Goal: Task Accomplishment & Management: Complete application form

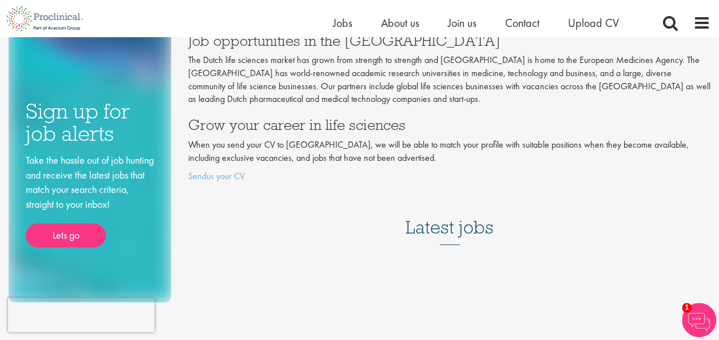
scroll to position [172, 0]
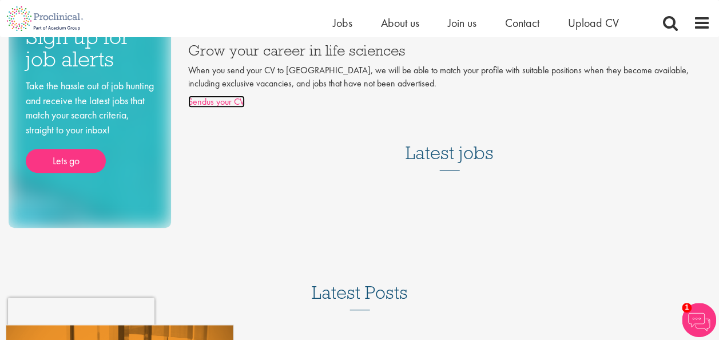
click at [221, 95] on link "Sendus your CV" at bounding box center [216, 101] width 57 height 12
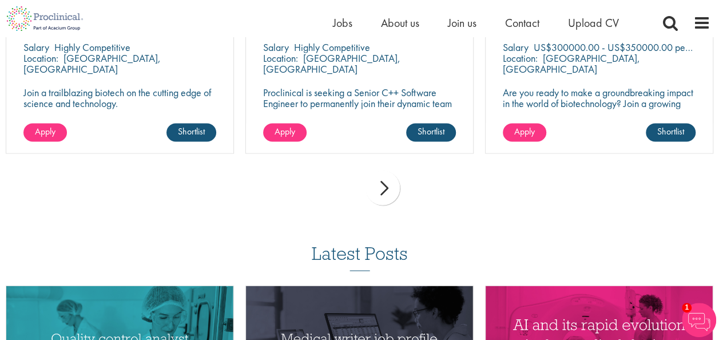
scroll to position [972, 0]
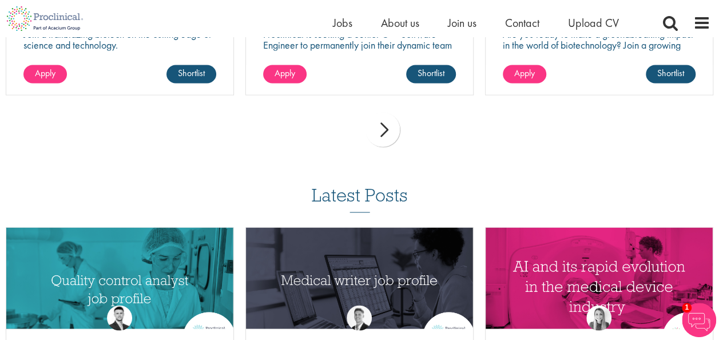
click at [385, 133] on div "next" at bounding box center [382, 129] width 34 height 34
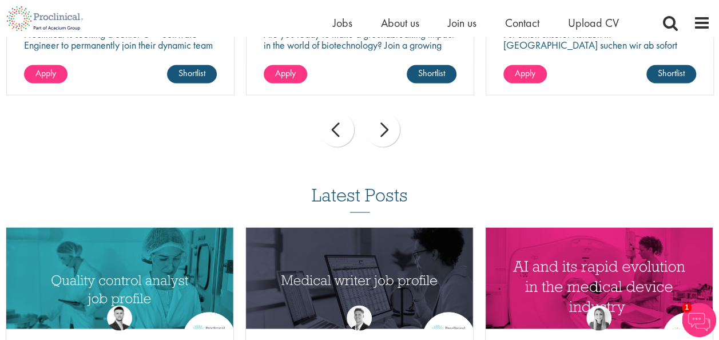
click at [388, 133] on div "next" at bounding box center [382, 129] width 34 height 34
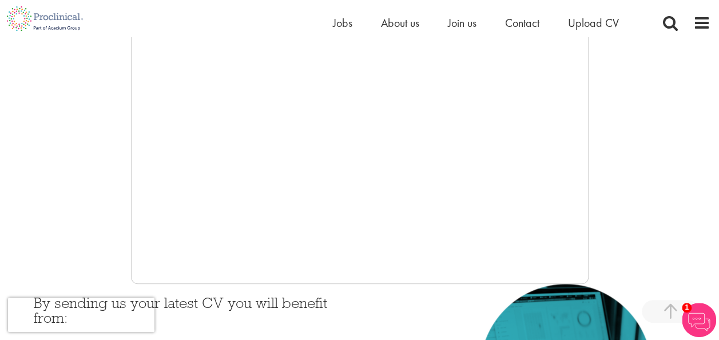
scroll to position [286, 0]
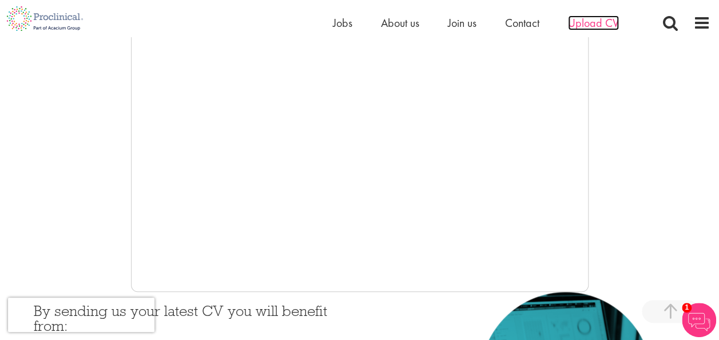
click at [600, 20] on span "Upload CV" at bounding box center [593, 22] width 51 height 15
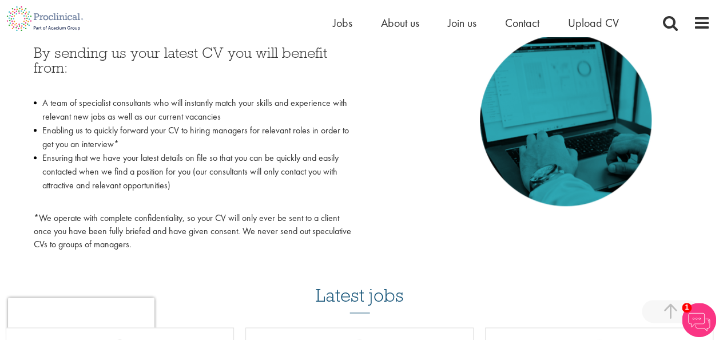
scroll to position [515, 0]
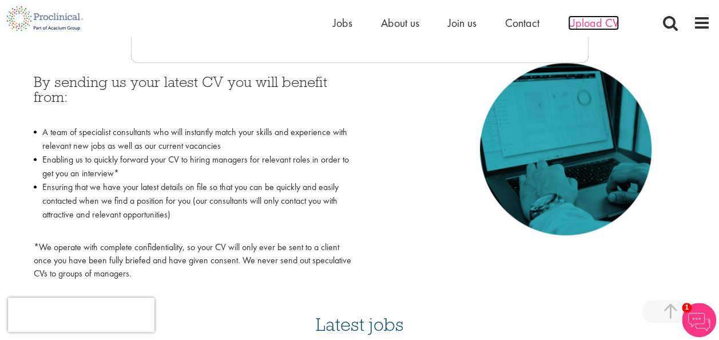
click at [591, 26] on span "Upload CV" at bounding box center [593, 22] width 51 height 15
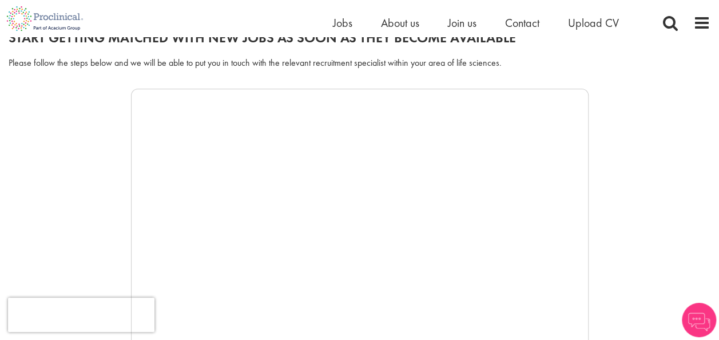
scroll to position [172, 0]
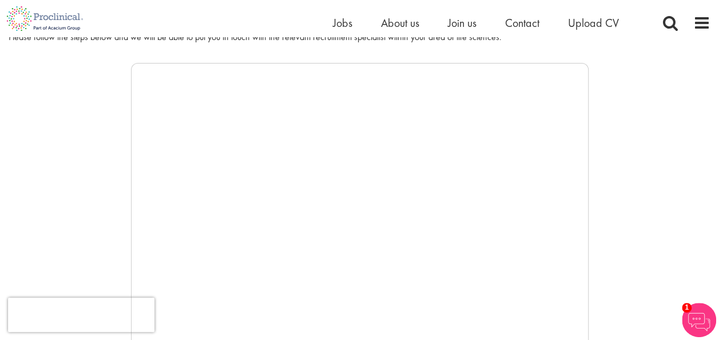
click at [92, 216] on div at bounding box center [360, 234] width 702 height 343
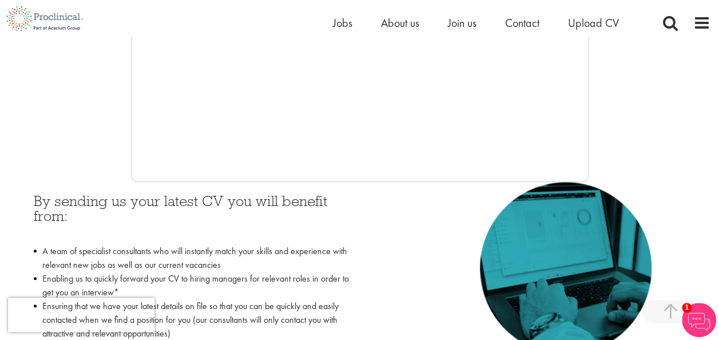
scroll to position [400, 0]
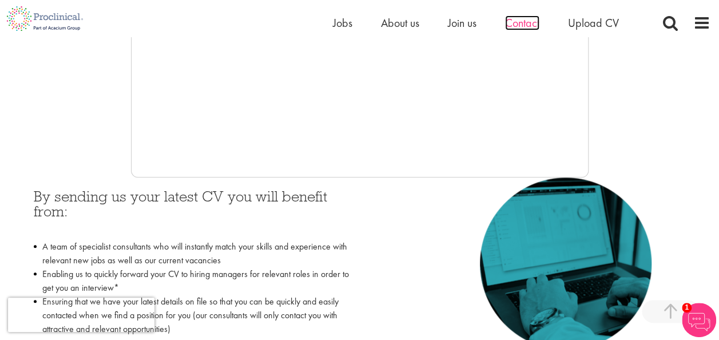
click at [520, 23] on span "Contact" at bounding box center [522, 22] width 34 height 15
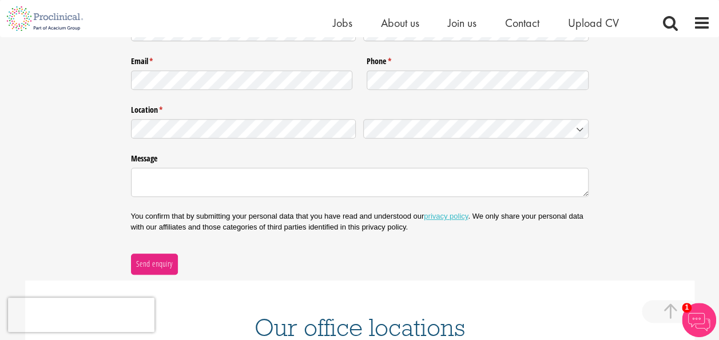
scroll to position [286, 0]
